Goal: Answer question/provide support: Answer question/provide support

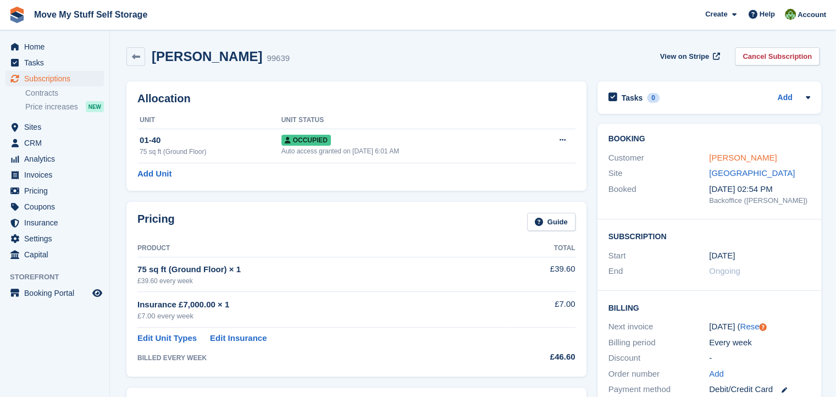
click at [720, 160] on link "[PERSON_NAME]" at bounding box center [743, 157] width 68 height 9
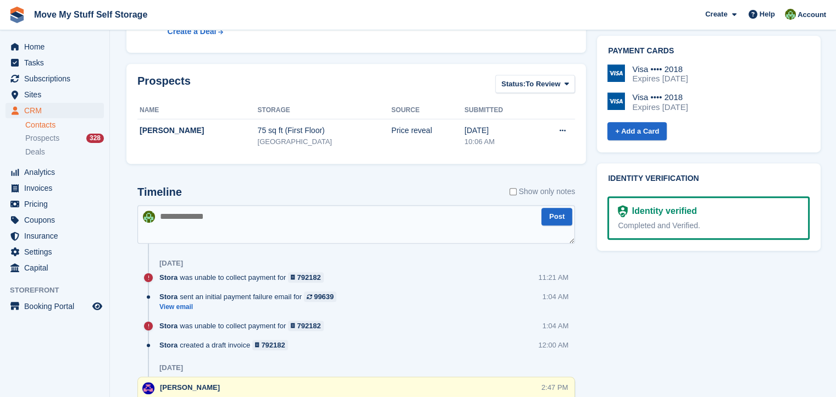
scroll to position [456, 0]
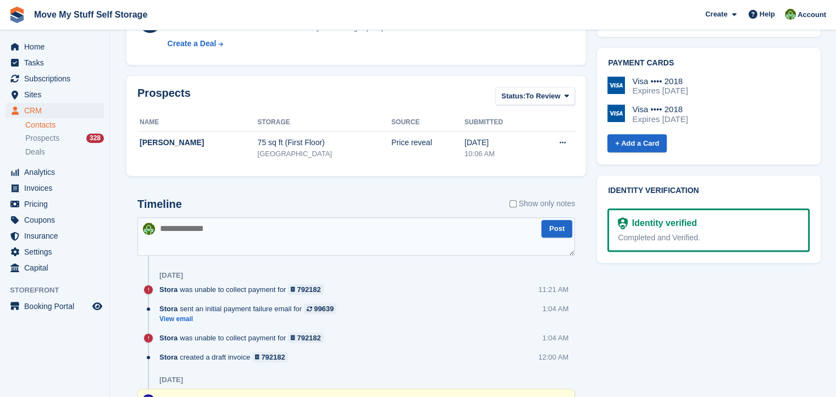
click at [199, 222] on textarea at bounding box center [356, 236] width 438 height 38
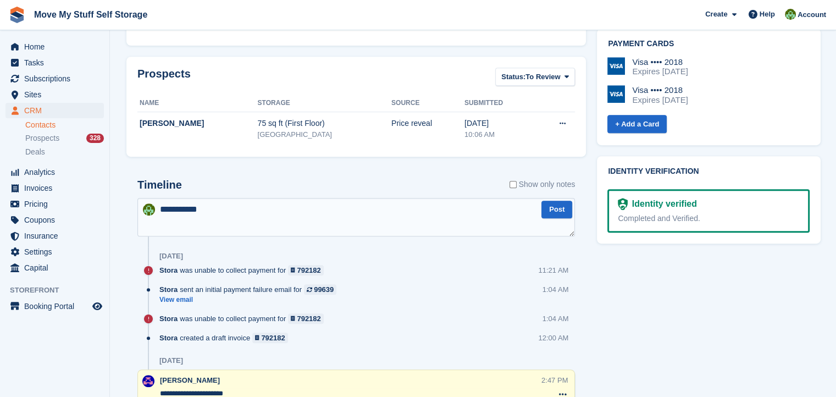
scroll to position [486, 0]
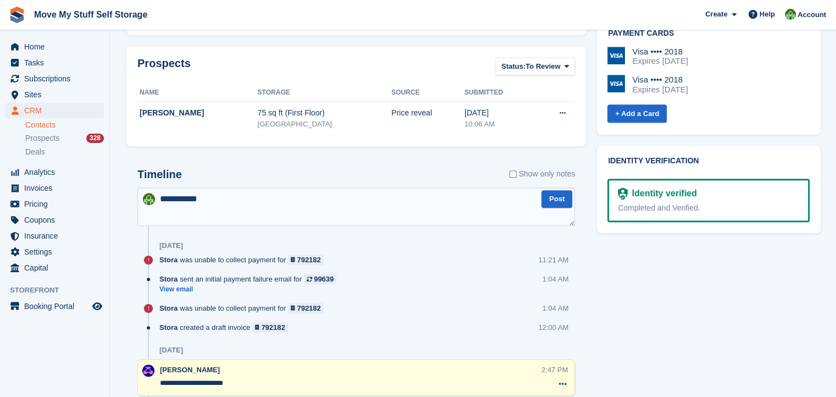
click at [244, 205] on textarea "**********" at bounding box center [356, 207] width 438 height 38
type textarea "**********"
click at [553, 200] on button "Post" at bounding box center [557, 199] width 31 height 18
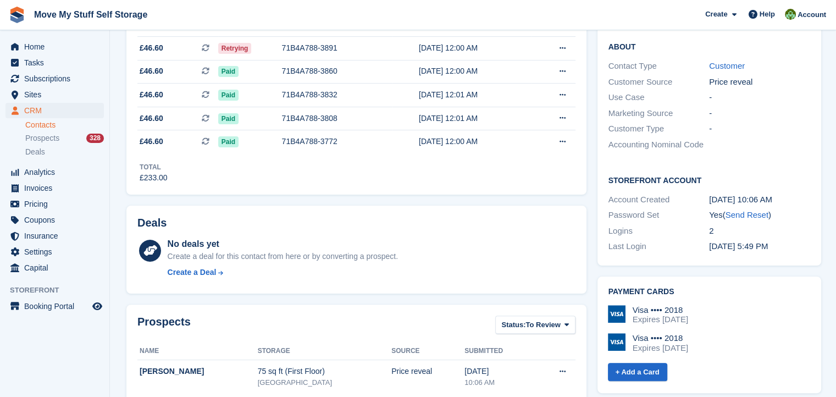
scroll to position [0, 0]
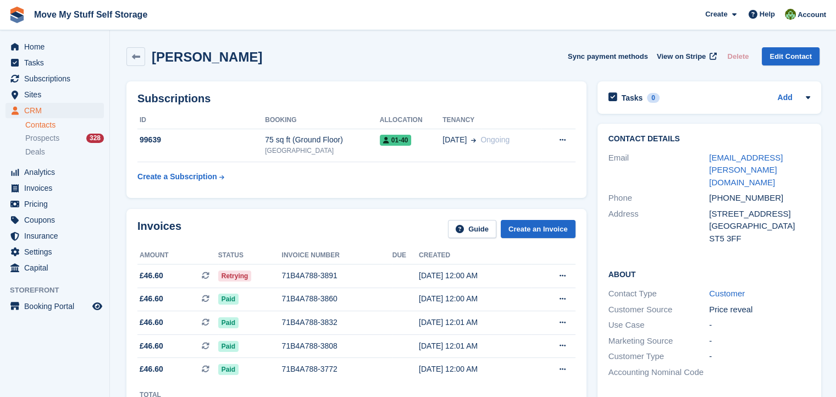
drag, startPoint x: 286, startPoint y: 59, endPoint x: 152, endPoint y: 58, distance: 134.2
click at [152, 58] on div "[PERSON_NAME] Sync payment methods View on Stripe Delete Edit Contact" at bounding box center [472, 56] width 693 height 19
copy h2 "[PERSON_NAME]"
